Goal: Task Accomplishment & Management: Use online tool/utility

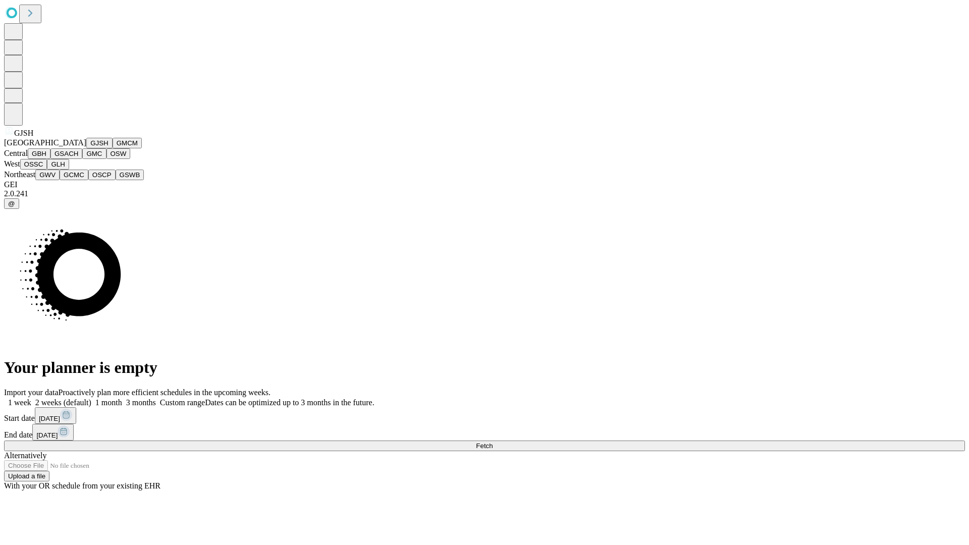
click at [86, 148] on button "GJSH" at bounding box center [99, 143] width 26 height 11
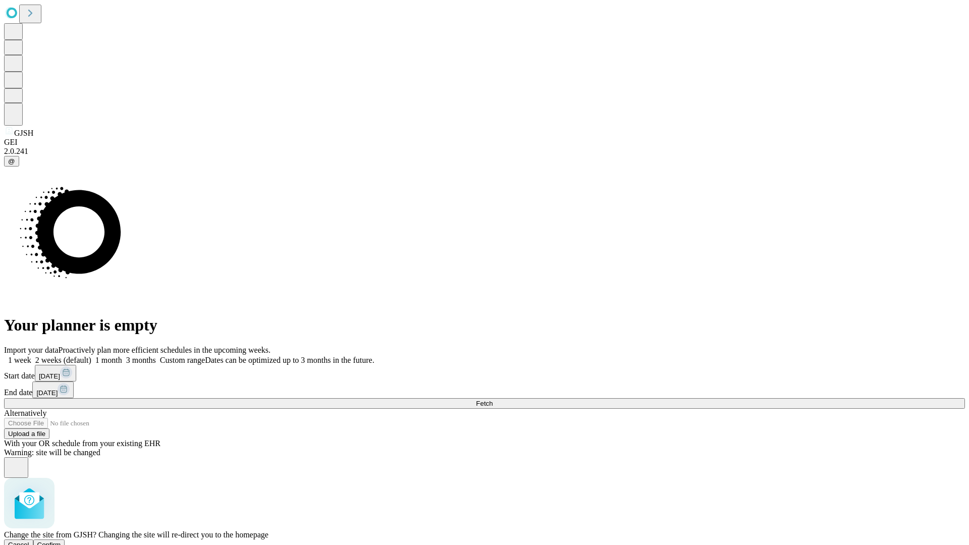
click at [61, 541] on span "Confirm" at bounding box center [49, 545] width 24 height 8
click at [31, 356] on label "1 week" at bounding box center [17, 360] width 27 height 9
click at [492, 400] on span "Fetch" at bounding box center [484, 404] width 17 height 8
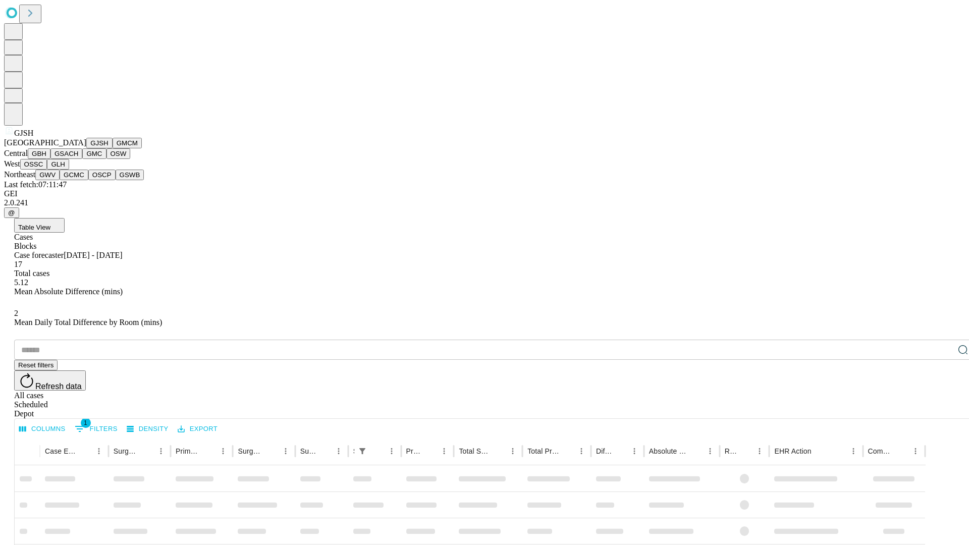
click at [113, 148] on button "GMCM" at bounding box center [127, 143] width 29 height 11
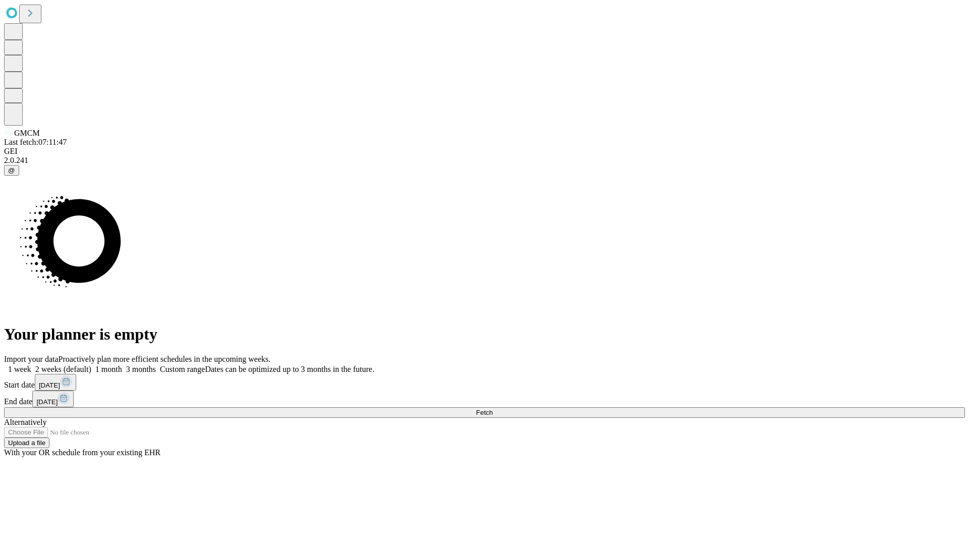
click at [31, 365] on label "1 week" at bounding box center [17, 369] width 27 height 9
click at [492, 409] on span "Fetch" at bounding box center [484, 413] width 17 height 8
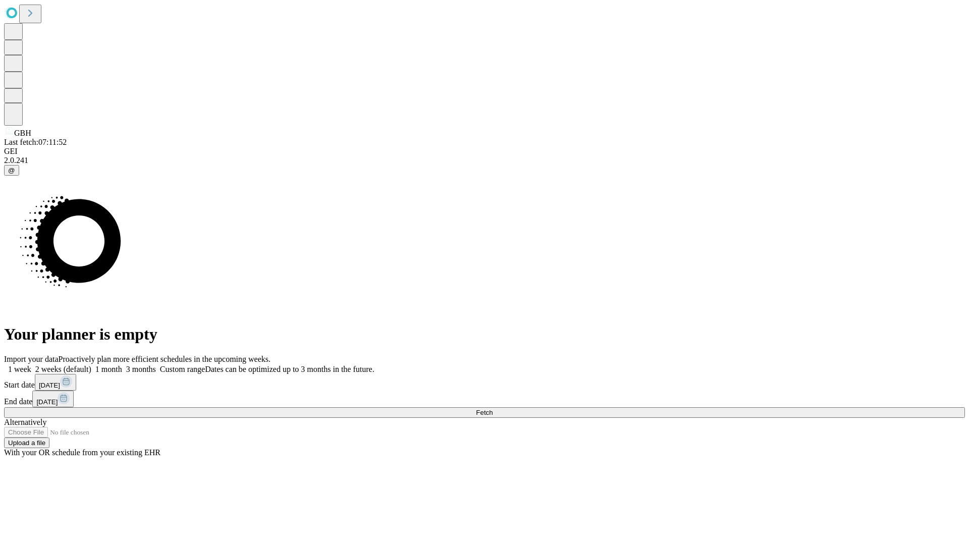
click at [31, 365] on label "1 week" at bounding box center [17, 369] width 27 height 9
click at [492, 409] on span "Fetch" at bounding box center [484, 413] width 17 height 8
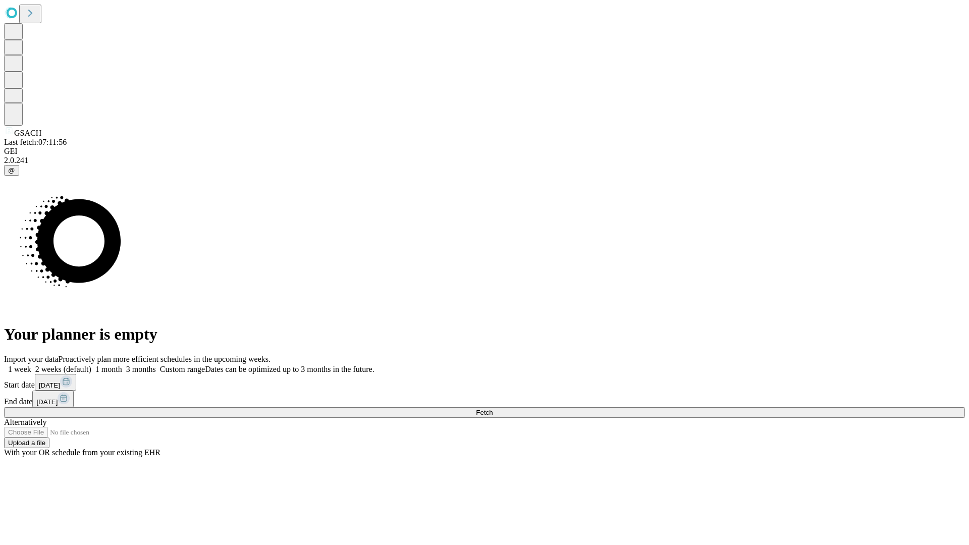
click at [31, 365] on label "1 week" at bounding box center [17, 369] width 27 height 9
click at [492, 409] on span "Fetch" at bounding box center [484, 413] width 17 height 8
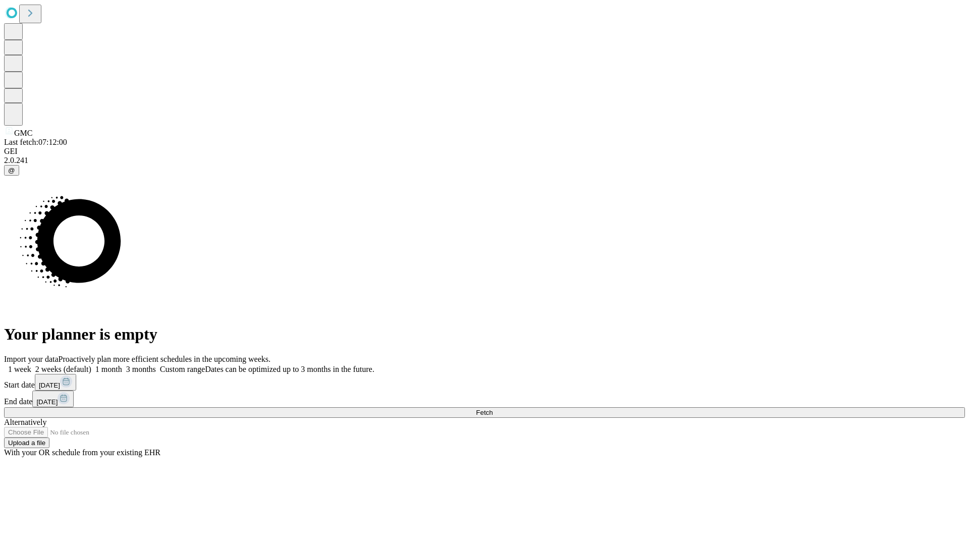
click at [492, 409] on span "Fetch" at bounding box center [484, 413] width 17 height 8
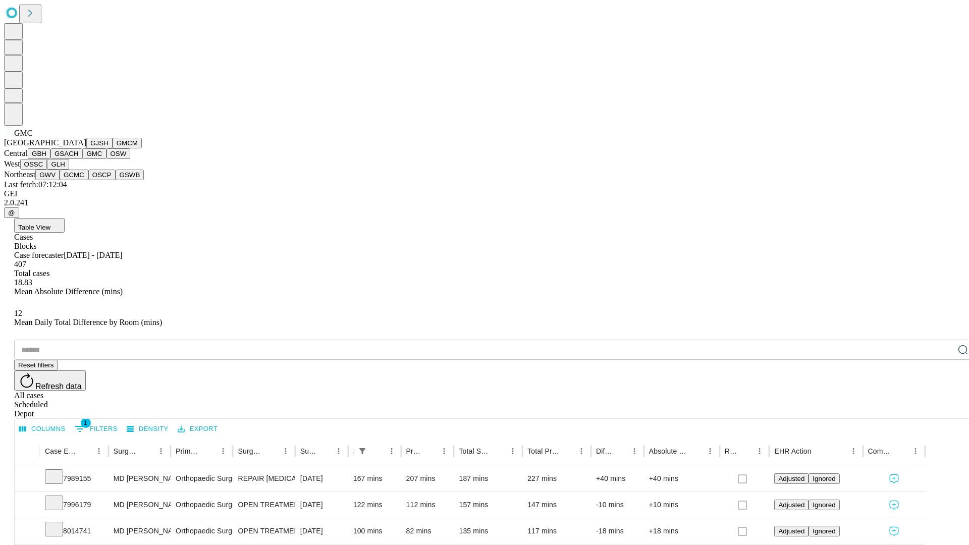
click at [106, 159] on button "OSW" at bounding box center [118, 153] width 24 height 11
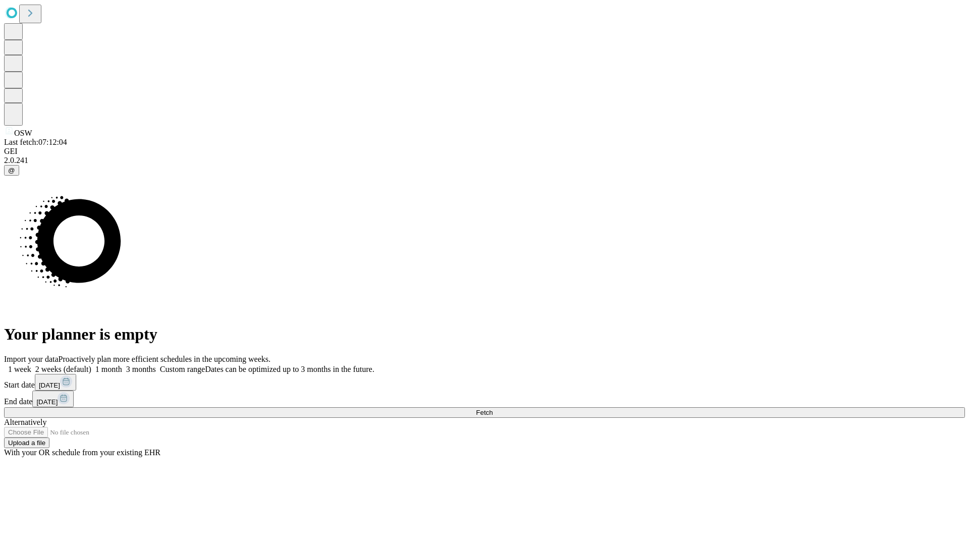
click at [31, 365] on label "1 week" at bounding box center [17, 369] width 27 height 9
click at [492, 409] on span "Fetch" at bounding box center [484, 413] width 17 height 8
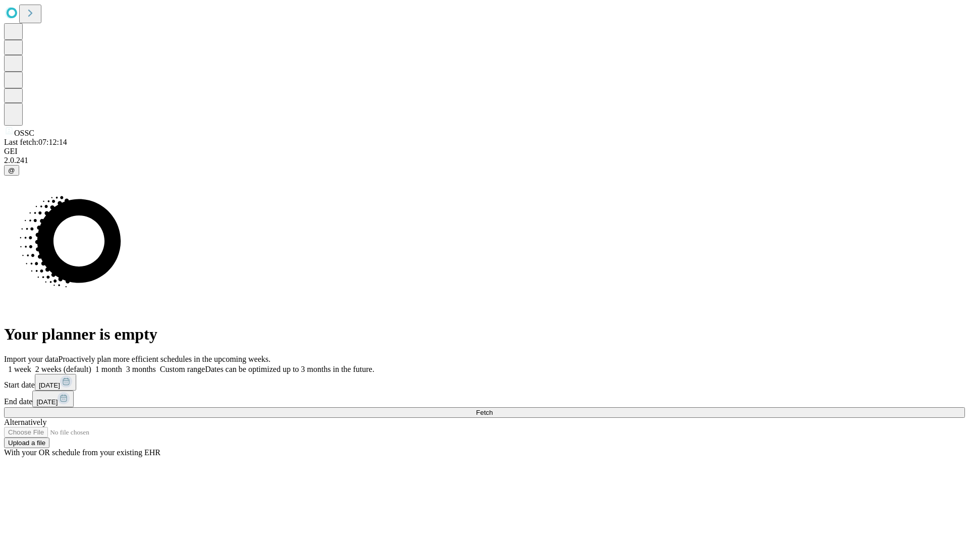
click at [31, 365] on label "1 week" at bounding box center [17, 369] width 27 height 9
click at [492, 409] on span "Fetch" at bounding box center [484, 413] width 17 height 8
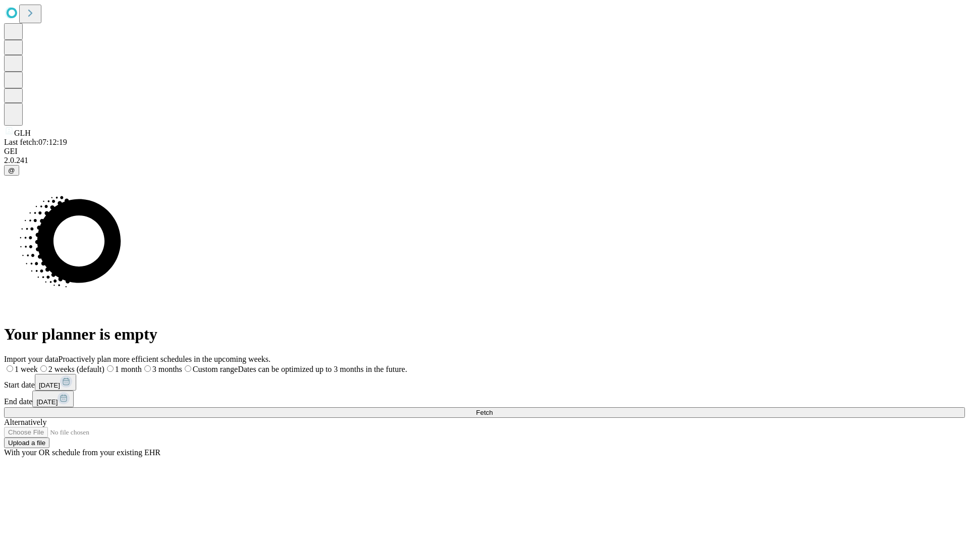
click at [38, 365] on label "1 week" at bounding box center [21, 369] width 34 height 9
click at [492, 409] on span "Fetch" at bounding box center [484, 413] width 17 height 8
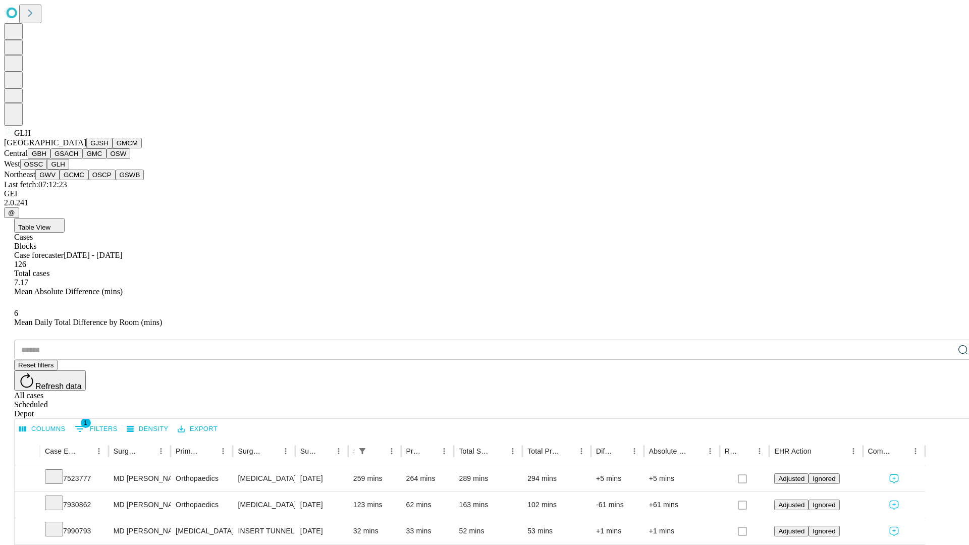
click at [60, 180] on button "GWV" at bounding box center [47, 175] width 24 height 11
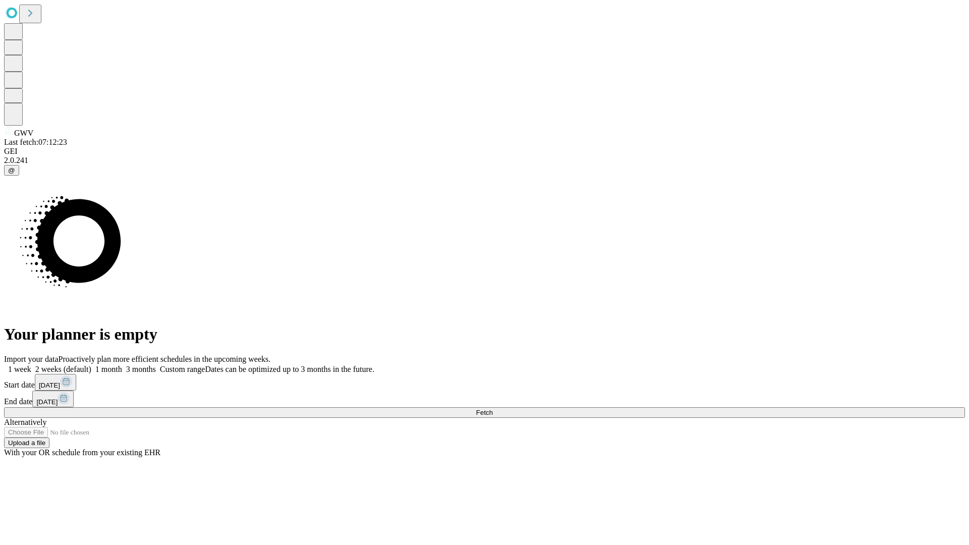
click at [31, 365] on label "1 week" at bounding box center [17, 369] width 27 height 9
click at [492, 409] on span "Fetch" at bounding box center [484, 413] width 17 height 8
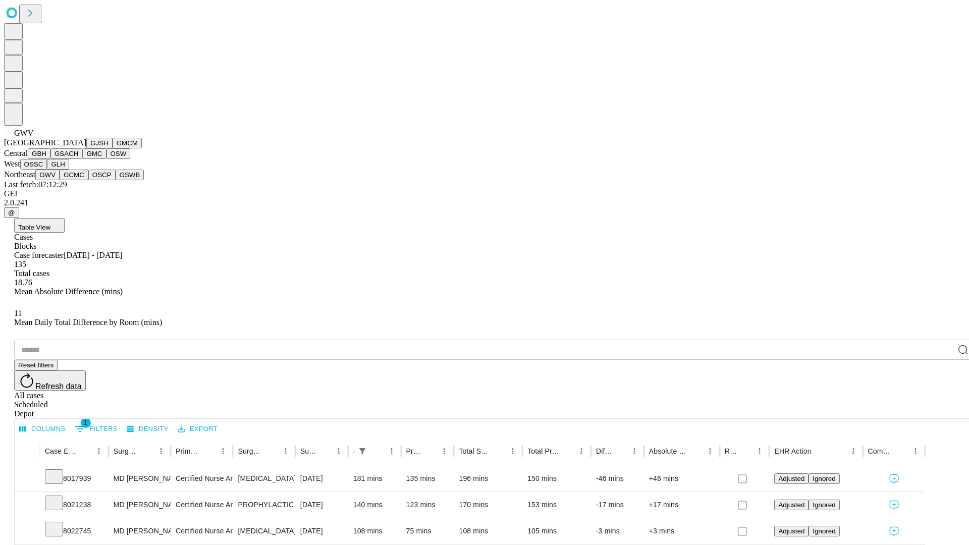
click at [78, 180] on button "GCMC" at bounding box center [74, 175] width 29 height 11
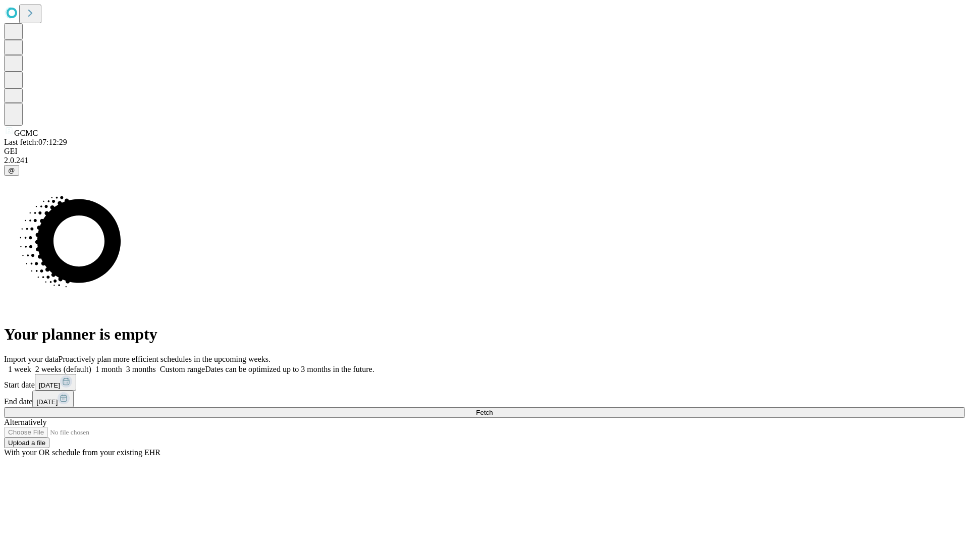
click at [31, 365] on label "1 week" at bounding box center [17, 369] width 27 height 9
click at [492, 409] on span "Fetch" at bounding box center [484, 413] width 17 height 8
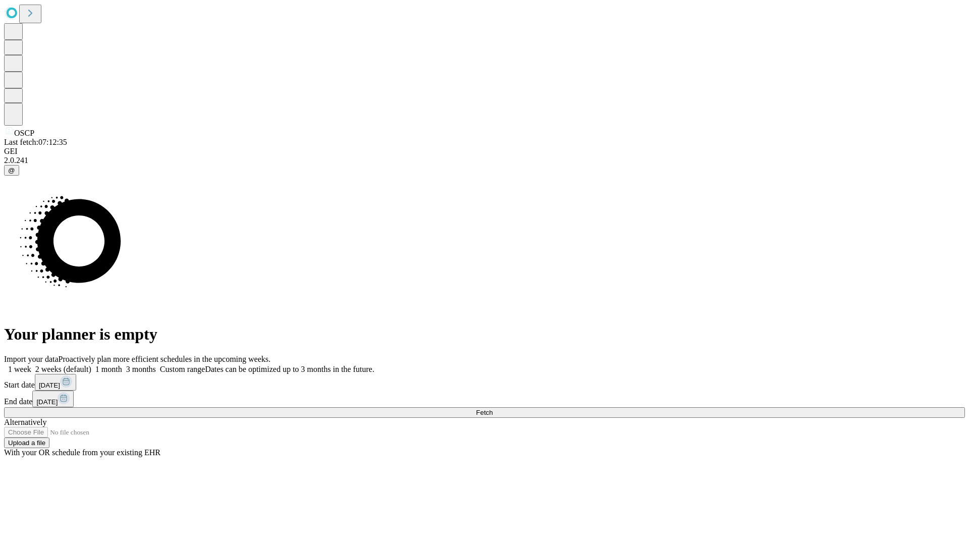
click at [31, 365] on label "1 week" at bounding box center [17, 369] width 27 height 9
click at [492, 409] on span "Fetch" at bounding box center [484, 413] width 17 height 8
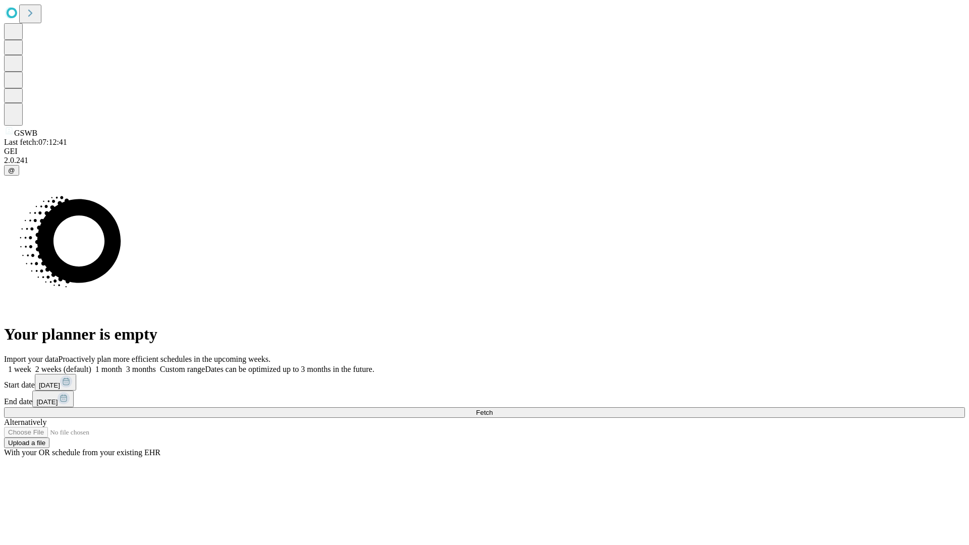
click at [31, 365] on label "1 week" at bounding box center [17, 369] width 27 height 9
click at [492, 409] on span "Fetch" at bounding box center [484, 413] width 17 height 8
